Goal: Communication & Community: Ask a question

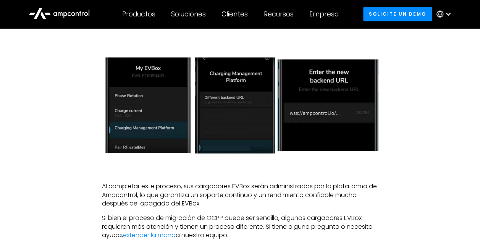
scroll to position [954, 0]
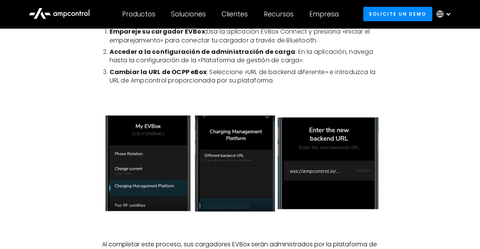
click at [448, 12] on div at bounding box center [448, 14] width 6 height 6
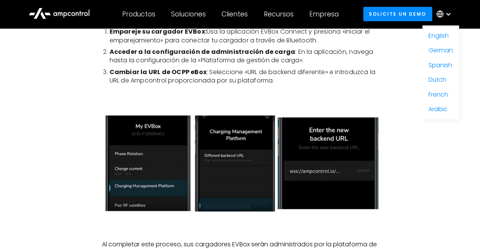
click at [358, 91] on div at bounding box center [239, 162] width 276 height 143
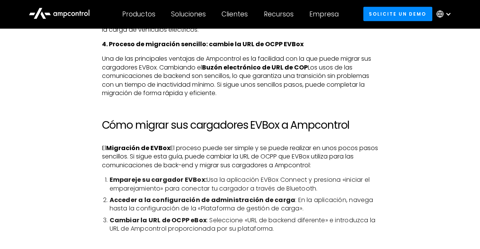
scroll to position [839, 0]
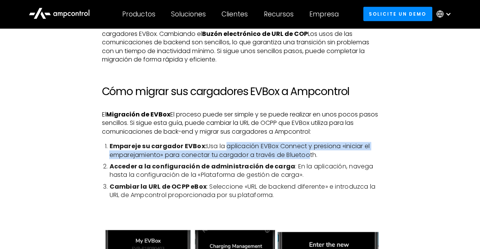
drag, startPoint x: 223, startPoint y: 120, endPoint x: 308, endPoint y: 125, distance: 84.9
click at [308, 142] on li "Empareje su cargador EVBox: Usa la aplicación EVBox Connect y presiona «iniciar…" at bounding box center [243, 150] width 269 height 17
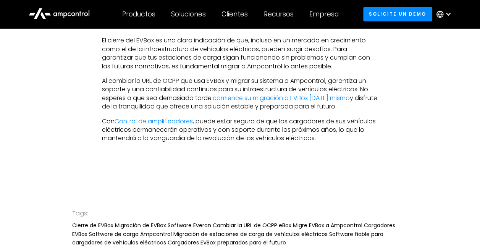
scroll to position [1755, 0]
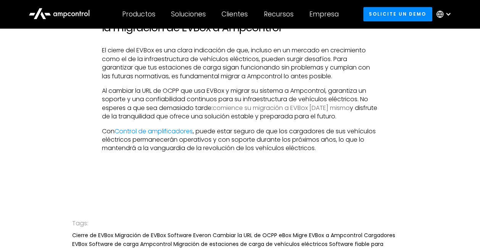
click at [287, 103] on link "comience su migración a EVBox [DATE] mismo" at bounding box center [280, 107] width 137 height 9
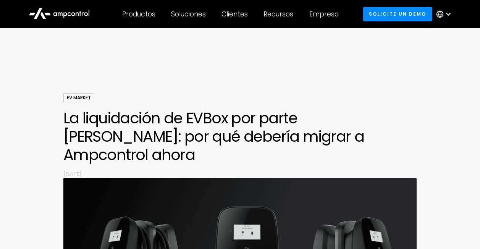
scroll to position [1755, 0]
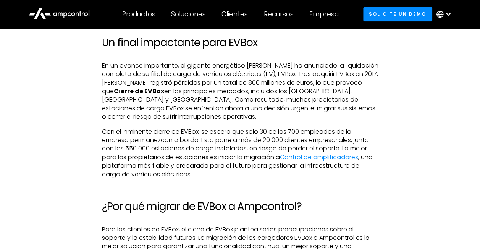
scroll to position [343, 0]
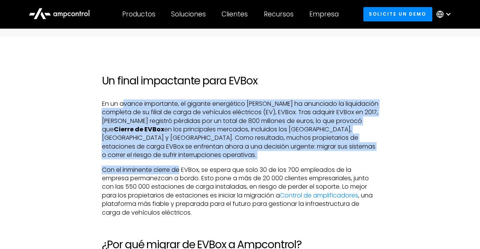
drag, startPoint x: 147, startPoint y: 85, endPoint x: 180, endPoint y: 145, distance: 68.8
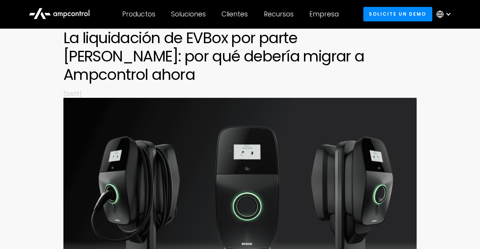
scroll to position [0, 0]
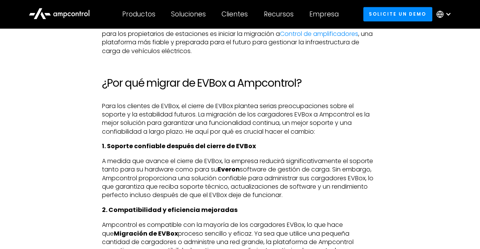
scroll to position [496, 0]
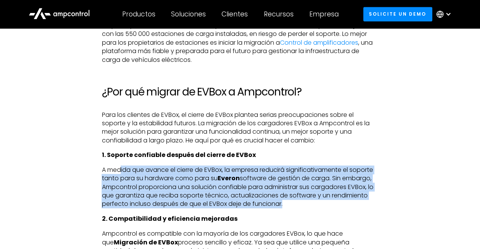
drag, startPoint x: 121, startPoint y: 152, endPoint x: 285, endPoint y: 184, distance: 167.2
click at [285, 184] on p "A medida que avance el cierre de EVBox, la empresa reducirá significativamente …" at bounding box center [239, 187] width 276 height 43
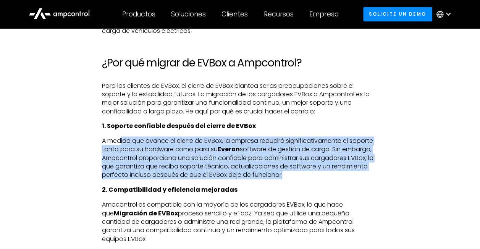
scroll to position [534, 0]
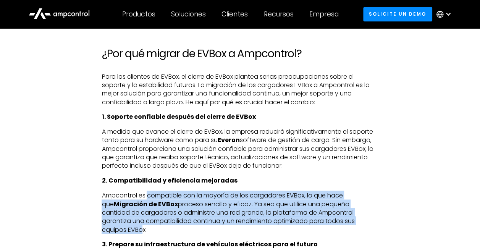
drag, startPoint x: 151, startPoint y: 177, endPoint x: 352, endPoint y: 200, distance: 202.0
click at [352, 200] on p "Ampcontrol es compatible con la mayoría de los cargadores EVBox, lo que hace qu…" at bounding box center [239, 212] width 276 height 43
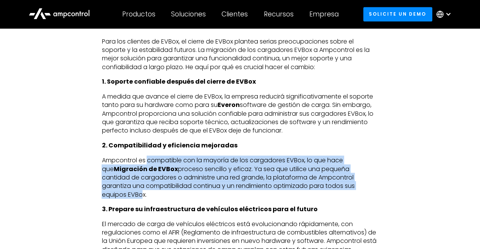
scroll to position [610, 0]
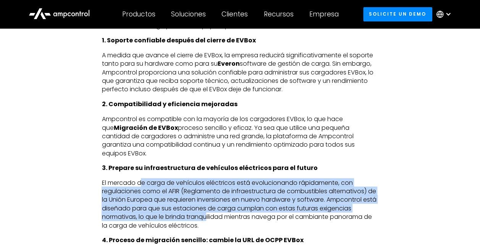
drag, startPoint x: 141, startPoint y: 158, endPoint x: 208, endPoint y: 186, distance: 72.4
click at [208, 186] on p "El mercado de carga de vehículos eléctricos está evolucionando rápidamente, con…" at bounding box center [239, 203] width 276 height 51
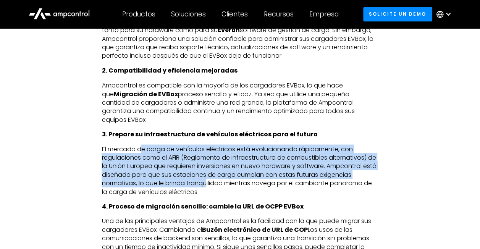
scroll to position [687, 0]
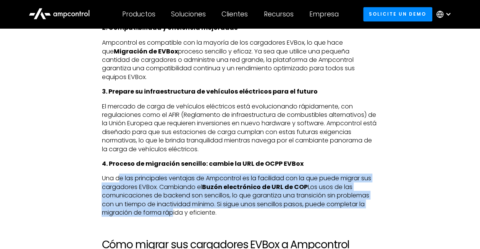
drag, startPoint x: 121, startPoint y: 153, endPoint x: 172, endPoint y: 186, distance: 60.4
click at [172, 186] on p "Una de las principales ventajas de Ampcontrol es la facilidad con la que puede …" at bounding box center [239, 195] width 276 height 43
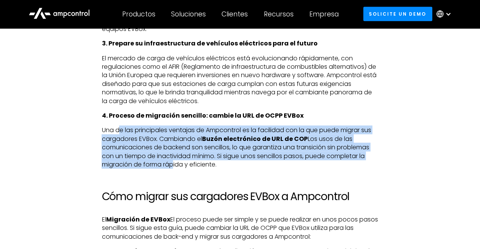
scroll to position [801, 0]
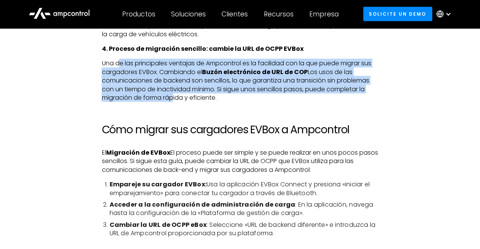
drag, startPoint x: 192, startPoint y: 126, endPoint x: 314, endPoint y: 140, distance: 123.3
click at [314, 148] on p "El Migración de EVBox El proceso puede ser simple y se puede realizar en unos p…" at bounding box center [239, 161] width 276 height 26
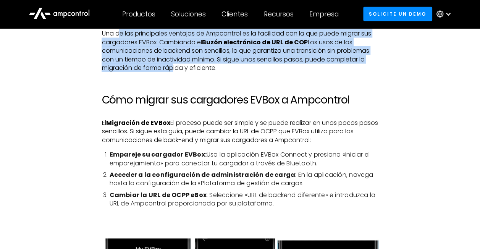
scroll to position [878, 0]
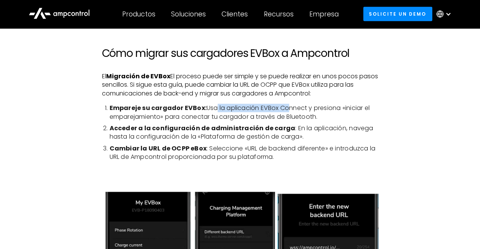
drag, startPoint x: 212, startPoint y: 81, endPoint x: 284, endPoint y: 83, distance: 72.1
click at [284, 104] on li "Empareje su cargador EVBox: Usa la aplicación EVBox Connect y presiona «iniciar…" at bounding box center [243, 112] width 269 height 17
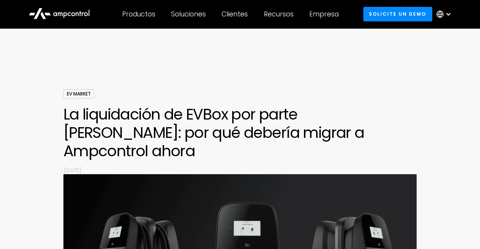
scroll to position [0, 0]
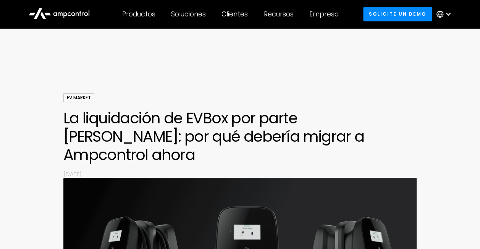
click at [449, 14] on div at bounding box center [448, 14] width 6 height 6
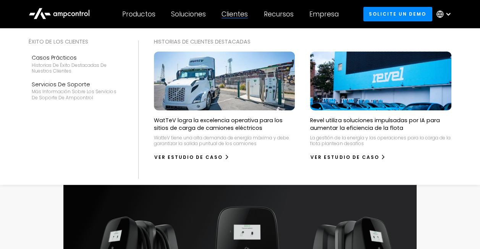
click at [236, 14] on div "Clientes" at bounding box center [234, 14] width 26 height 8
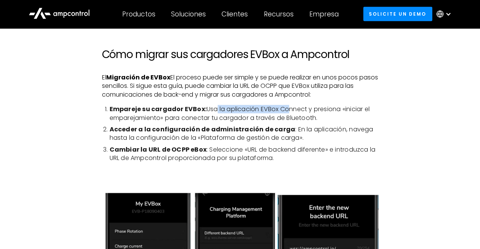
scroll to position [839, 0]
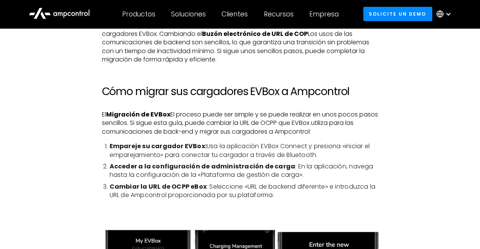
click at [277, 142] on li "Empareje su cargador EVBox: Usa la aplicación EVBox Connect y presiona «iniciar…" at bounding box center [243, 150] width 269 height 17
drag, startPoint x: 259, startPoint y: 120, endPoint x: 307, endPoint y: 121, distance: 48.1
click at [307, 142] on li "Empareje su cargador EVBox: Usa la aplicación EVBox Connect y presiona «iniciar…" at bounding box center [243, 150] width 269 height 17
drag, startPoint x: 307, startPoint y: 121, endPoint x: 283, endPoint y: 119, distance: 23.7
copy li "EVBox Connect"
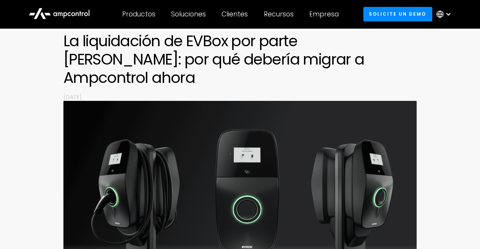
scroll to position [0, 0]
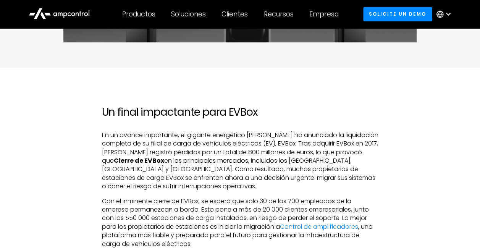
scroll to position [305, 0]
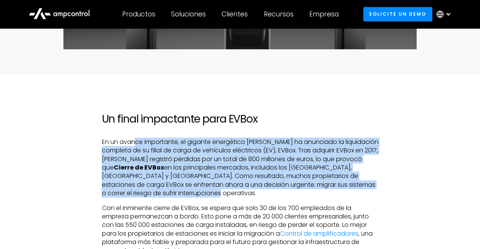
drag, startPoint x: 136, startPoint y: 127, endPoint x: 301, endPoint y: 175, distance: 171.8
click at [301, 175] on p "En un avance importante, el gigante energético francés Engie ha anunciado la li…" at bounding box center [239, 168] width 276 height 60
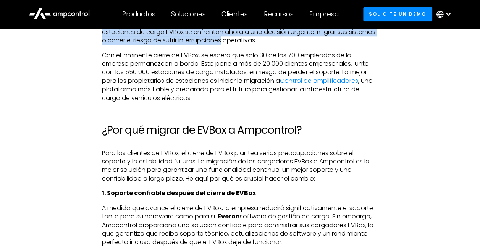
scroll to position [496, 0]
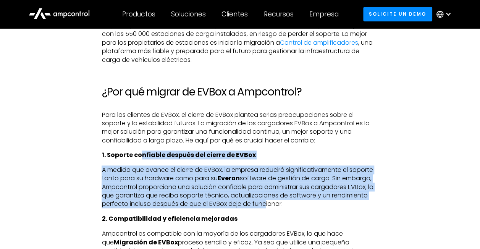
drag, startPoint x: 142, startPoint y: 135, endPoint x: 266, endPoint y: 182, distance: 132.6
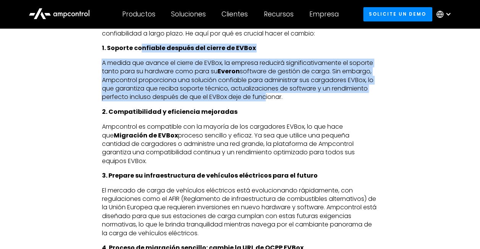
scroll to position [610, 0]
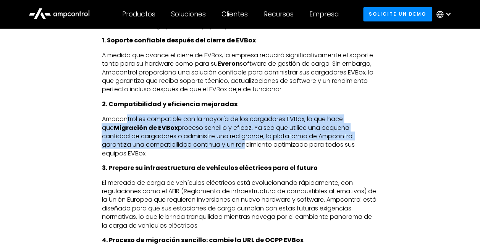
drag, startPoint x: 128, startPoint y: 101, endPoint x: 197, endPoint y: 124, distance: 72.5
click at [197, 124] on p "Ampcontrol es compatible con la mayoría de los cargadores EVBox, lo que hace qu…" at bounding box center [239, 135] width 276 height 43
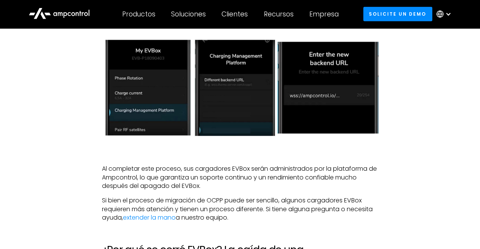
scroll to position [1030, 0]
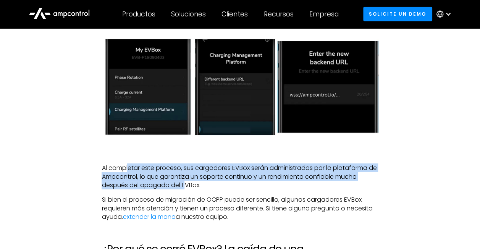
drag, startPoint x: 129, startPoint y: 141, endPoint x: 186, endPoint y: 154, distance: 57.9
click at [186, 164] on p "Al completar este proceso, sus cargadores EVBox serán administrados por la plat…" at bounding box center [239, 177] width 276 height 26
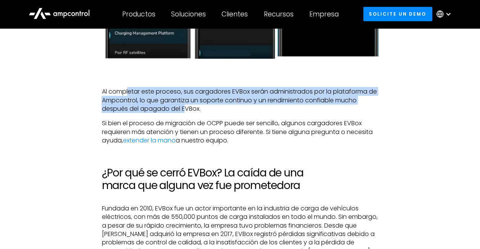
scroll to position [1145, 0]
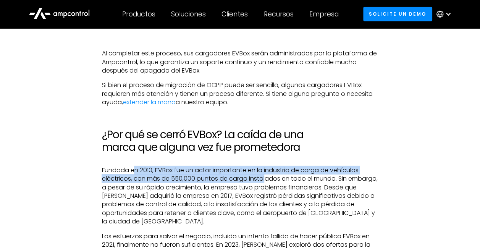
drag, startPoint x: 134, startPoint y: 142, endPoint x: 266, endPoint y: 150, distance: 131.5
click at [266, 166] on p "Fundada en 2010, EVBox fue un actor importante en la industria de carga de vehí…" at bounding box center [239, 196] width 276 height 60
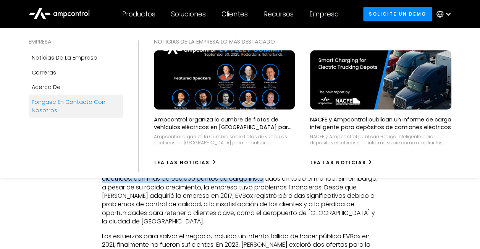
click at [81, 98] on div "Póngase en contacto con nosotros" at bounding box center [76, 106] width 88 height 17
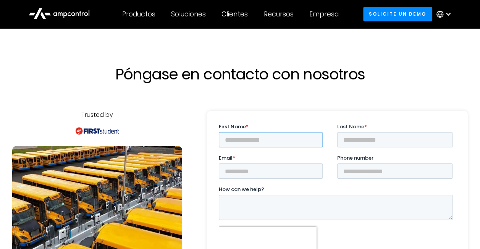
click at [228, 137] on input "First Name *" at bounding box center [271, 139] width 104 height 15
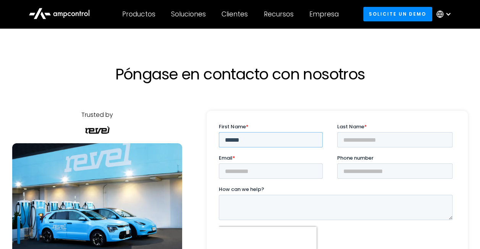
type input "*******"
drag, startPoint x: 251, startPoint y: 140, endPoint x: 208, endPoint y: 139, distance: 42.7
click at [219, 139] on html "First Name * ******* Last Name * Email * Phone number How can we help? Recent f…" at bounding box center [337, 207] width 237 height 168
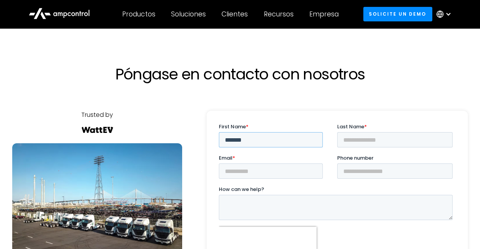
type input "*******"
click at [354, 135] on input "Last Name *" at bounding box center [394, 139] width 115 height 15
type input "*******"
click at [240, 171] on input "Email *" at bounding box center [271, 170] width 104 height 15
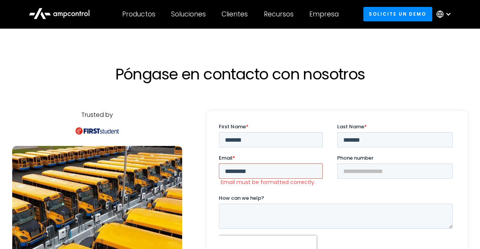
type input "**********"
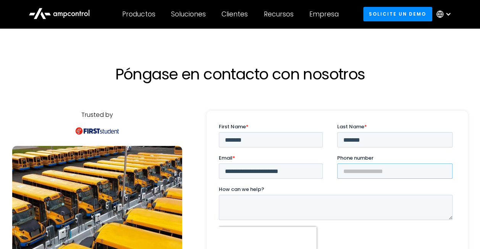
click at [361, 168] on input "Phone number" at bounding box center [394, 170] width 115 height 15
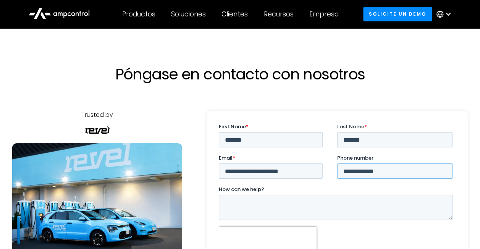
type input "**********"
click at [251, 207] on textarea "How can we help?" at bounding box center [336, 207] width 234 height 25
type textarea "**********"
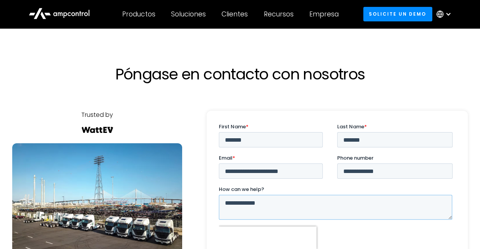
click at [226, 203] on textarea "**********" at bounding box center [335, 207] width 233 height 25
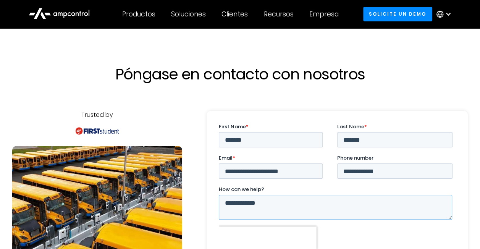
drag, startPoint x: 258, startPoint y: 201, endPoint x: 424, endPoint y: 324, distance: 206.8
click at [219, 201] on html "**********" at bounding box center [337, 211] width 237 height 176
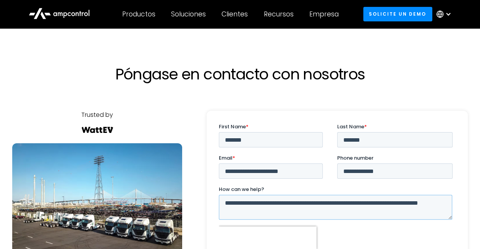
click at [407, 203] on textarea "**********" at bounding box center [335, 207] width 233 height 25
click at [445, 202] on textarea "**********" at bounding box center [335, 207] width 233 height 25
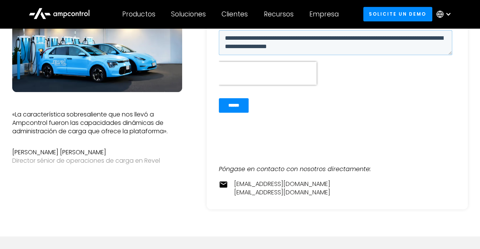
scroll to position [153, 0]
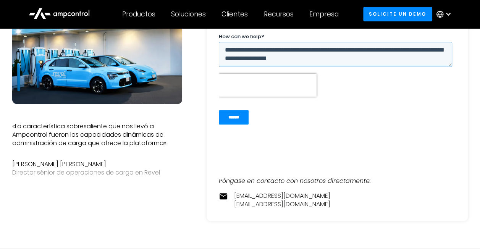
type textarea "**********"
click at [238, 119] on input "******" at bounding box center [234, 117] width 30 height 14
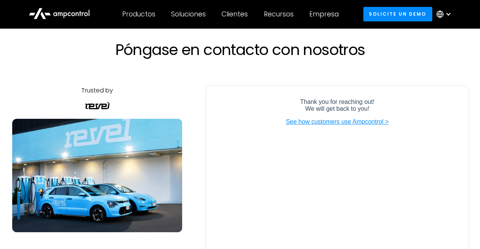
scroll to position [0, 0]
